Goal: Task Accomplishment & Management: Manage account settings

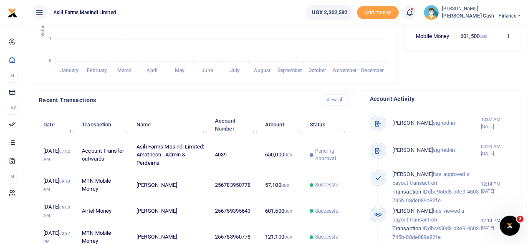
scroll to position [7, 7]
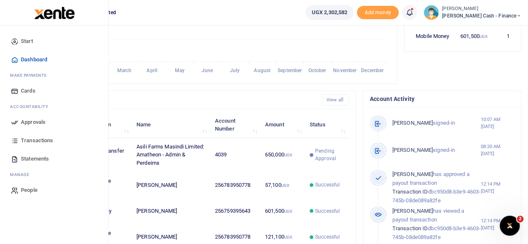
click at [24, 119] on span "Approvals" at bounding box center [33, 122] width 25 height 8
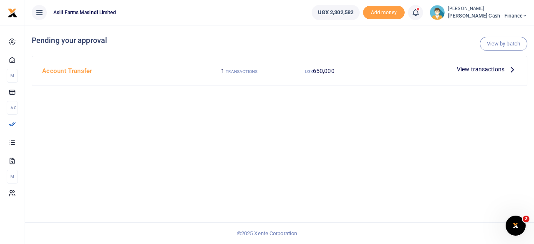
click at [512, 68] on div at bounding box center [267, 122] width 534 height 244
click at [513, 71] on icon at bounding box center [512, 69] width 9 height 9
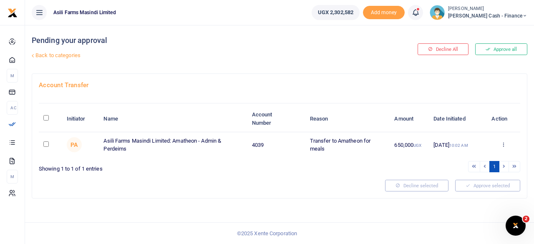
click at [42, 119] on th "\a \a : activate to sort column descending" at bounding box center [50, 119] width 23 height 26
click at [46, 117] on input "\a \a : activate to sort column descending" at bounding box center [45, 117] width 5 height 5
checkbox input "true"
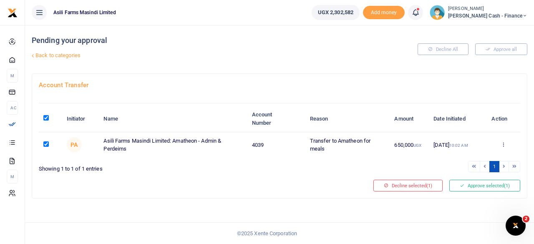
checkbox input "true"
click at [493, 185] on button "Approve selected (1)" at bounding box center [485, 186] width 71 height 12
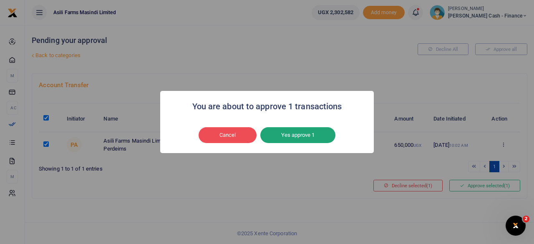
click at [312, 131] on button "Yes approve 1" at bounding box center [298, 135] width 75 height 16
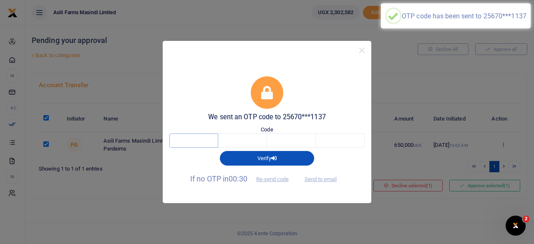
click at [196, 139] on input "text" at bounding box center [194, 141] width 49 height 14
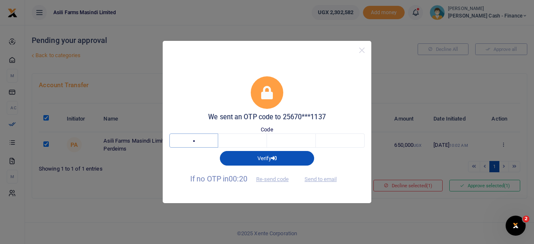
type input "1"
type input "9"
type input "6"
type input "4"
